Goal: Task Accomplishment & Management: Manage account settings

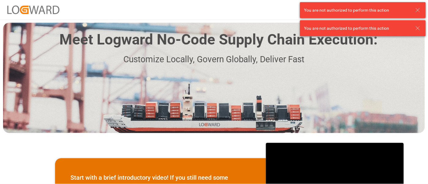
click at [419, 11] on line at bounding box center [418, 10] width 4 height 4
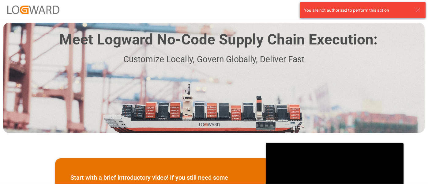
click at [418, 29] on body "Log In Meet Logward No-Code Supply Chain Execution: Customize Locally, Govern G…" at bounding box center [214, 92] width 428 height 184
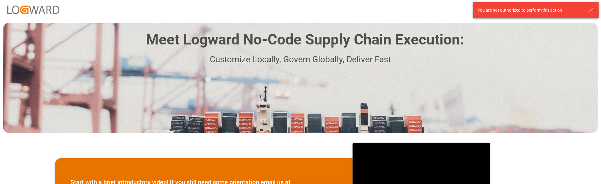
click at [428, 8] on icon at bounding box center [591, 9] width 7 height 7
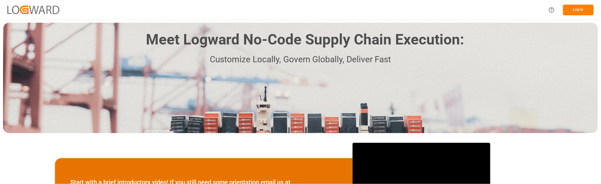
click at [428, 9] on button "Log In" at bounding box center [578, 10] width 31 height 11
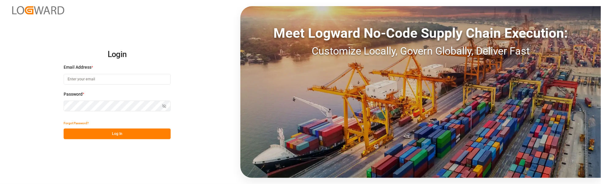
type input "[PERSON_NAME][EMAIL_ADDRESS][PERSON_NAME][DOMAIN_NAME]"
click at [88, 131] on button "Log In" at bounding box center [117, 133] width 107 height 11
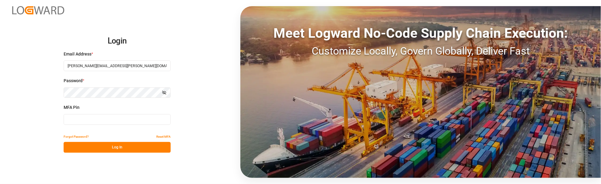
click at [123, 118] on input at bounding box center [117, 119] width 107 height 11
click at [114, 149] on button "Log In" at bounding box center [117, 147] width 107 height 11
click at [104, 119] on input "204682" at bounding box center [117, 119] width 107 height 11
type input "2"
type input "5"
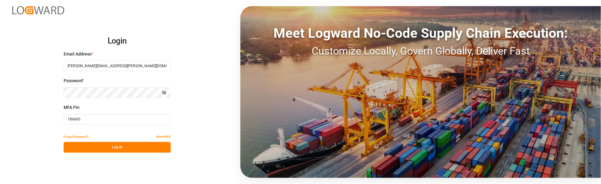
type input "189695"
click at [103, 144] on button "Log In" at bounding box center [117, 147] width 107 height 11
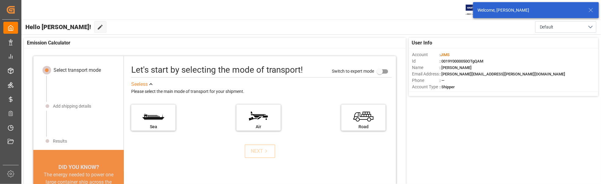
click at [428, 11] on line at bounding box center [591, 10] width 4 height 4
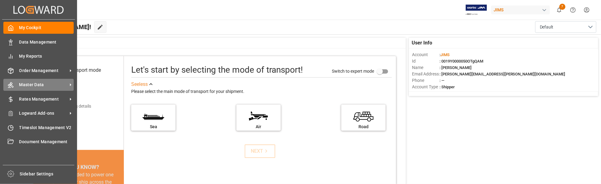
click at [47, 81] on span "Master Data" at bounding box center [43, 84] width 48 height 6
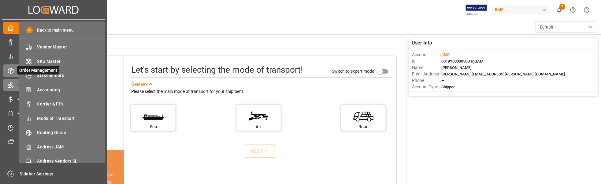
click at [13, 68] on icon at bounding box center [11, 71] width 6 height 6
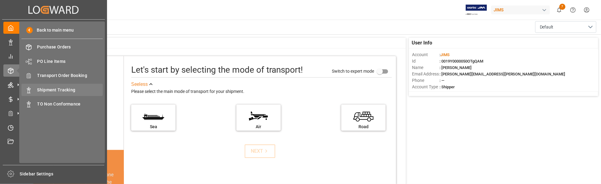
click at [53, 91] on span "Shipment Tracking" at bounding box center [70, 90] width 66 height 6
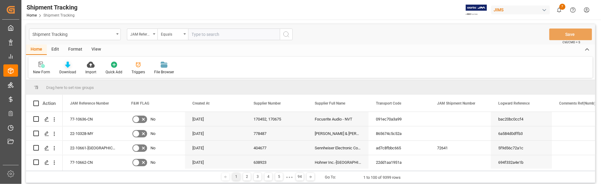
click at [72, 64] on div at bounding box center [67, 64] width 17 height 6
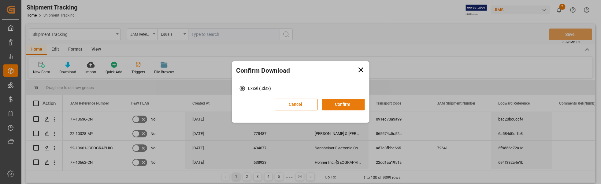
click at [353, 102] on button "Confirm" at bounding box center [343, 105] width 43 height 12
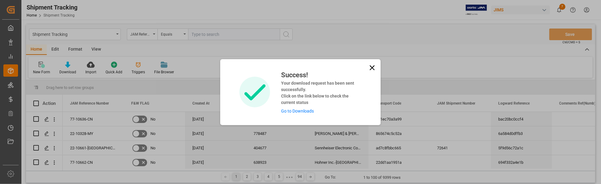
click at [306, 108] on link "Go to Downloads" at bounding box center [297, 110] width 33 height 5
